Goal: Obtain resource: Obtain resource

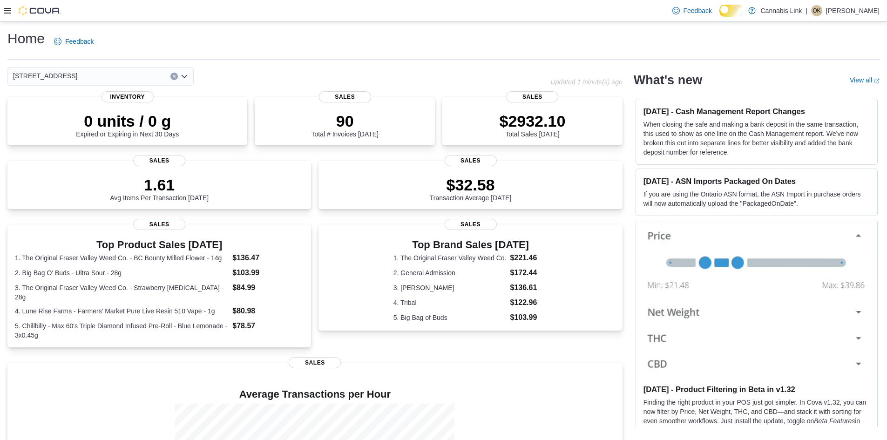
click at [6, 17] on div at bounding box center [32, 10] width 57 height 21
click at [6, 13] on icon at bounding box center [7, 11] width 7 height 6
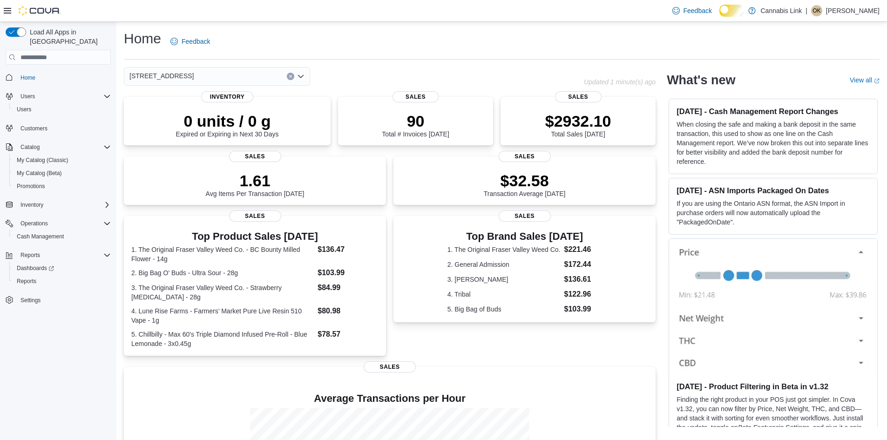
click at [59, 247] on div "Reports Dashboards Reports" at bounding box center [58, 268] width 105 height 43
click at [60, 249] on div "Reports" at bounding box center [64, 254] width 94 height 11
click at [46, 275] on div "Reports" at bounding box center [62, 280] width 98 height 11
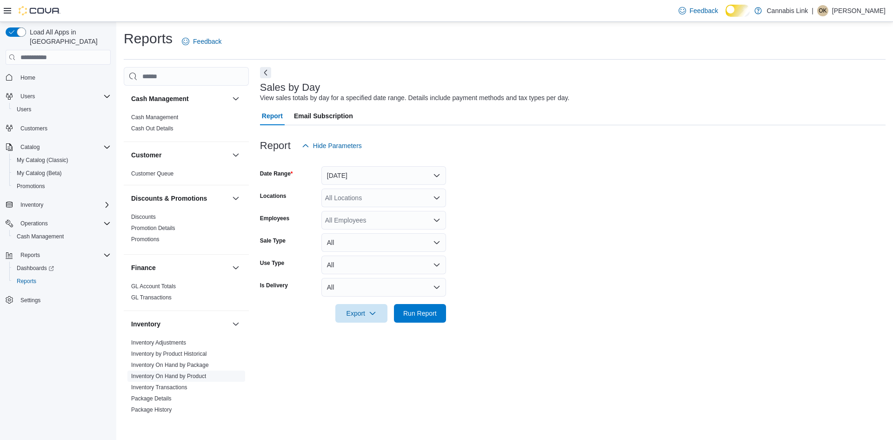
click at [198, 379] on link "Inventory On Hand by Product" at bounding box center [168, 376] width 75 height 7
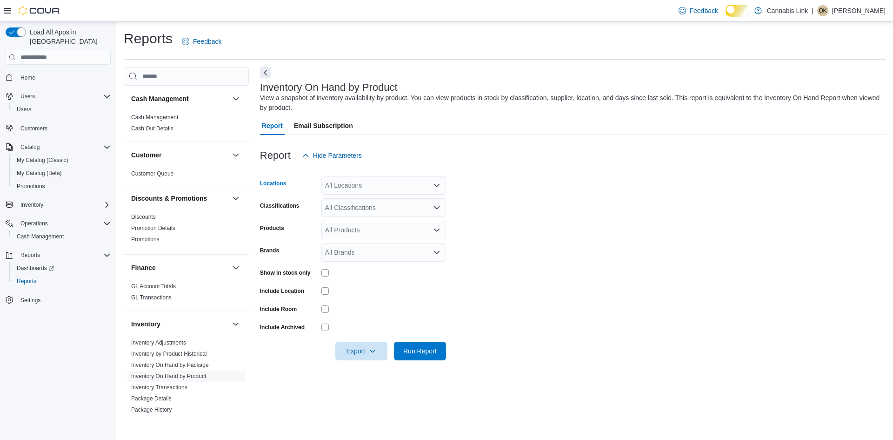
click at [373, 195] on div "All Locations" at bounding box center [384, 185] width 125 height 19
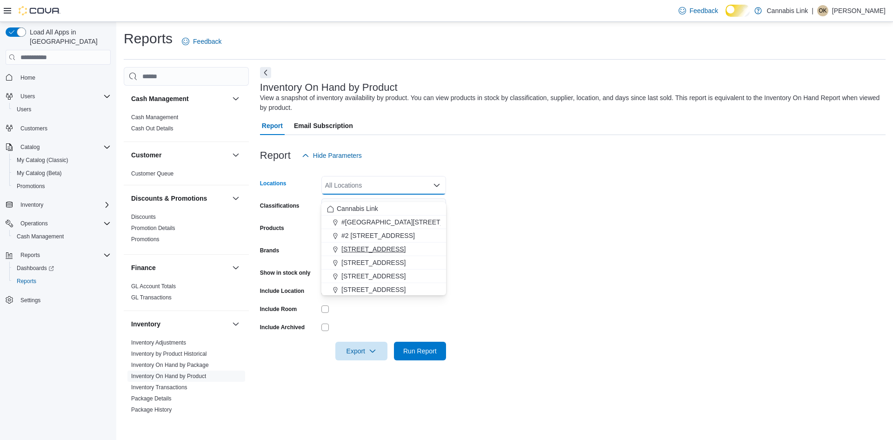
click at [390, 250] on span "[STREET_ADDRESS]" at bounding box center [374, 248] width 64 height 9
click at [541, 258] on form "Locations [STREET_ADDRESS] Selected. [STREET_ADDRESS]. Press Backspace to delet…" at bounding box center [573, 262] width 626 height 195
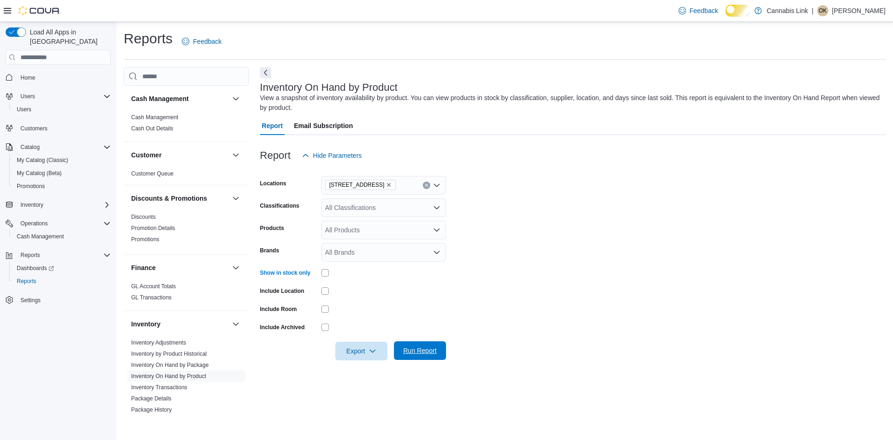
click at [435, 355] on span "Run Report" at bounding box center [420, 350] width 34 height 9
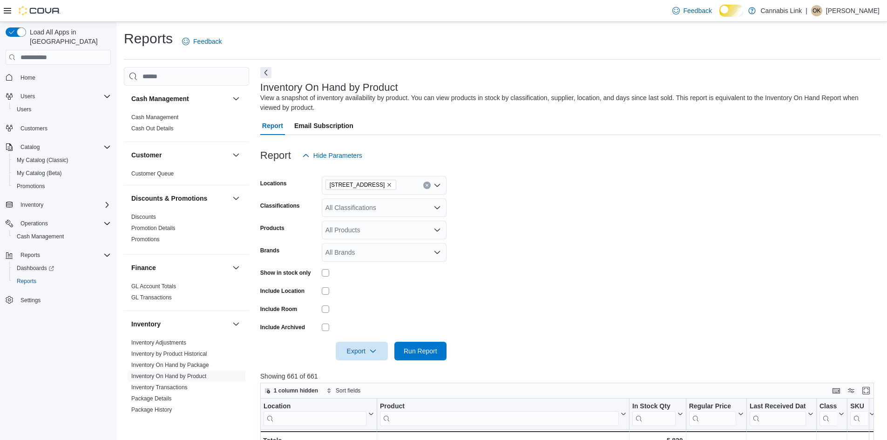
click at [345, 342] on div at bounding box center [570, 337] width 620 height 7
click at [351, 360] on span "Export" at bounding box center [361, 350] width 41 height 19
click at [368, 300] on span "Export to Excel" at bounding box center [357, 301] width 42 height 7
click at [519, 82] on div at bounding box center [570, 80] width 620 height 4
click at [378, 360] on span "Export" at bounding box center [361, 350] width 41 height 19
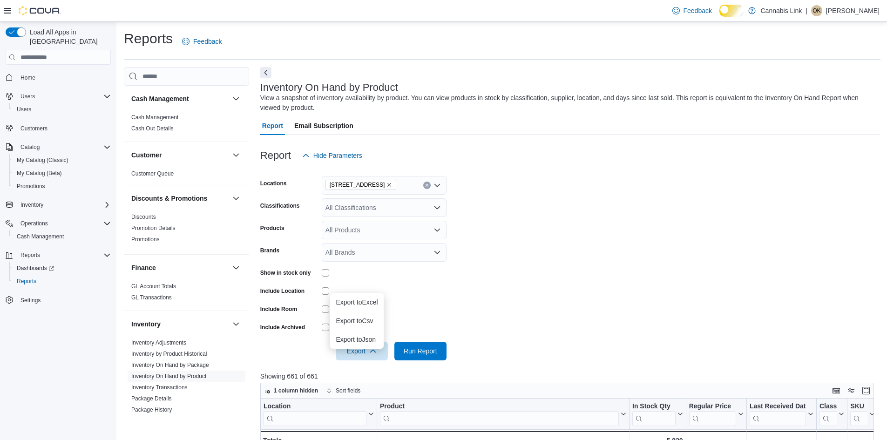
click at [484, 330] on form "Locations [STREET_ADDRESS] Classifications All Classifications Products All Pro…" at bounding box center [570, 262] width 620 height 195
click at [51, 73] on span "Home" at bounding box center [64, 77] width 94 height 12
